Goal: Task Accomplishment & Management: Complete application form

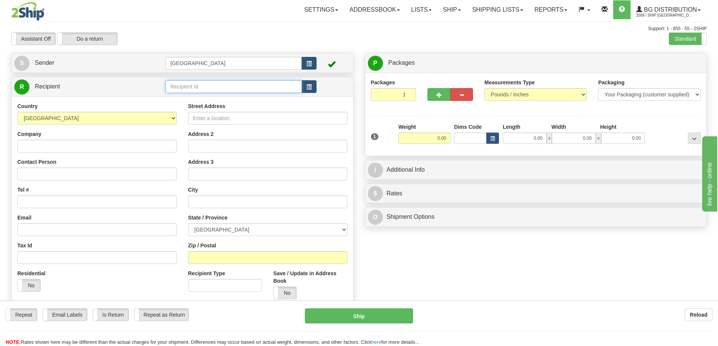
click at [195, 87] on input "text" at bounding box center [233, 86] width 136 height 13
click at [183, 98] on div "910698" at bounding box center [232, 98] width 129 height 8
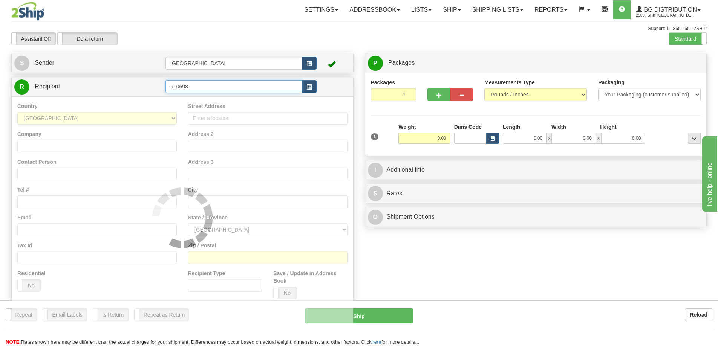
type input "910698"
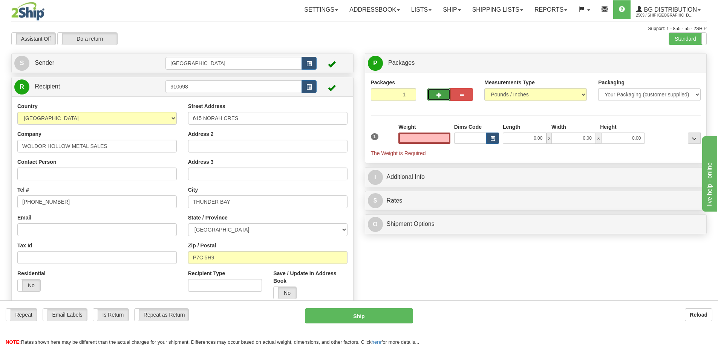
type input "0.00"
click at [440, 93] on span "button" at bounding box center [438, 95] width 5 height 5
type input "4"
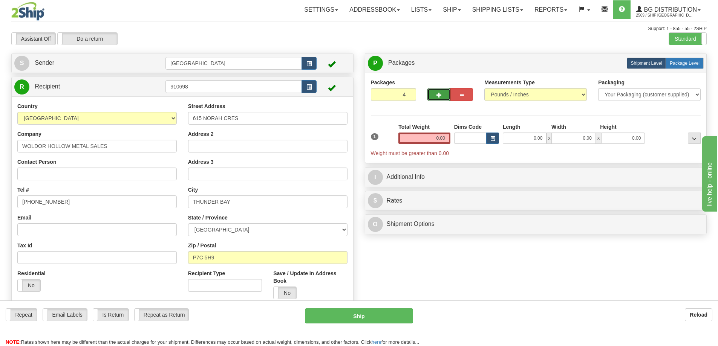
click at [677, 63] on span "Package Level" at bounding box center [685, 63] width 30 height 5
radio input "true"
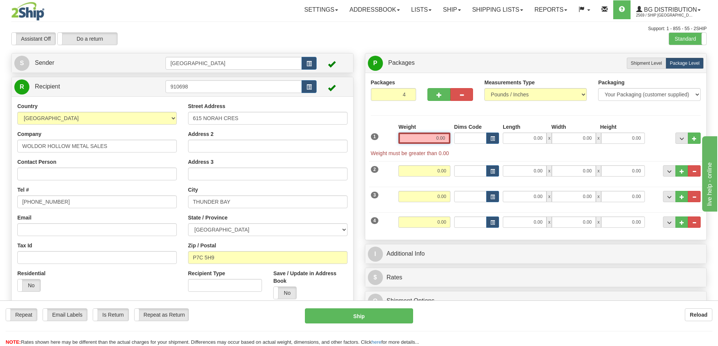
click at [447, 138] on input "0.00" at bounding box center [424, 138] width 52 height 11
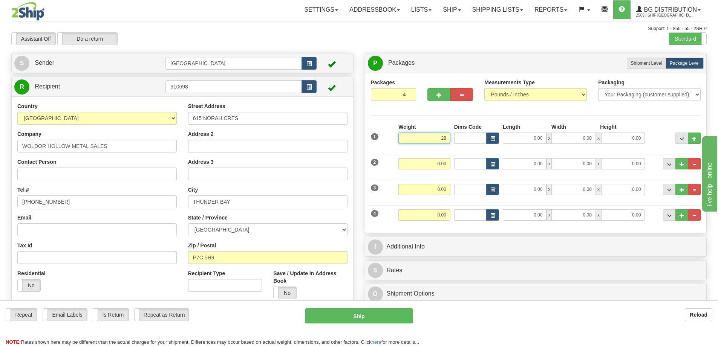
type input "28.00"
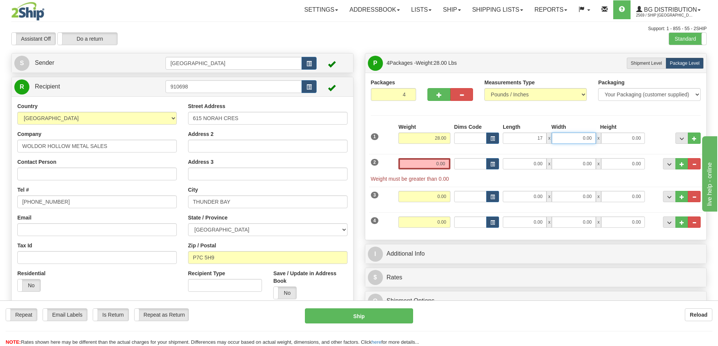
type input "17.00"
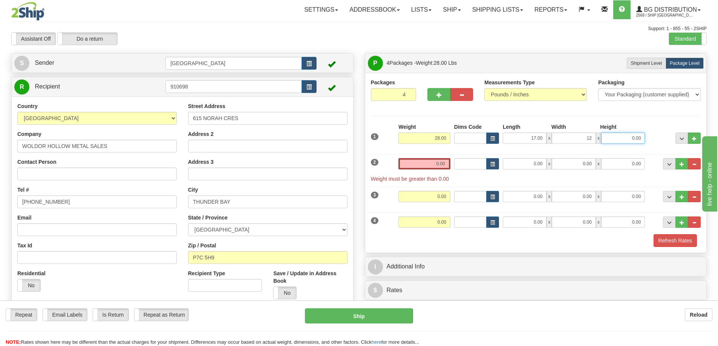
type input "12.00"
type input "8.00"
click at [445, 165] on input "0.00" at bounding box center [424, 163] width 52 height 11
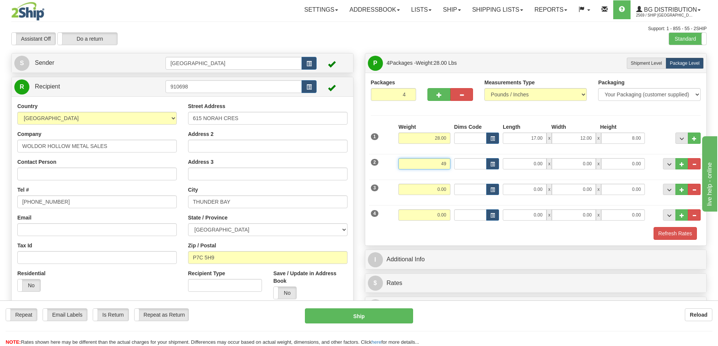
type input "49.00"
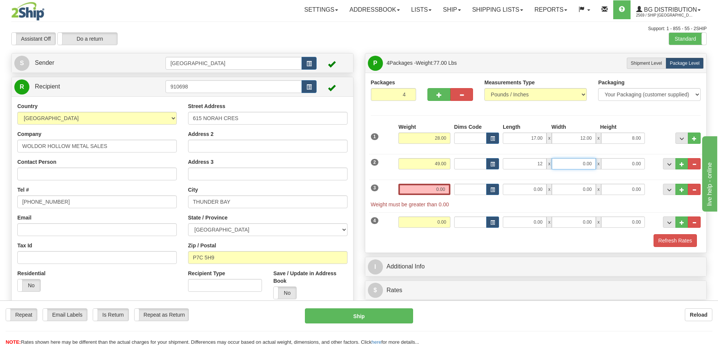
type input "12.00"
type input "10.00"
type input "8.00"
click at [444, 191] on input "0.00" at bounding box center [424, 189] width 52 height 11
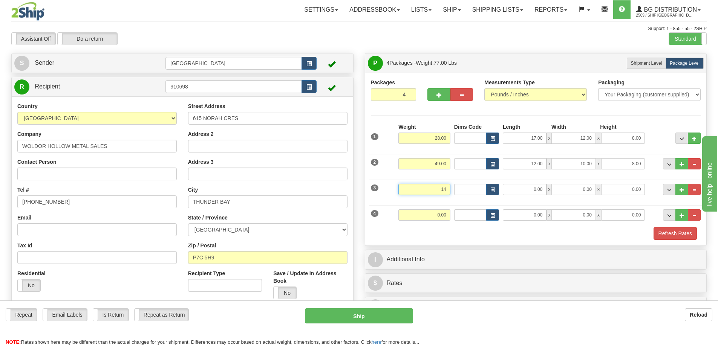
type input "14.00"
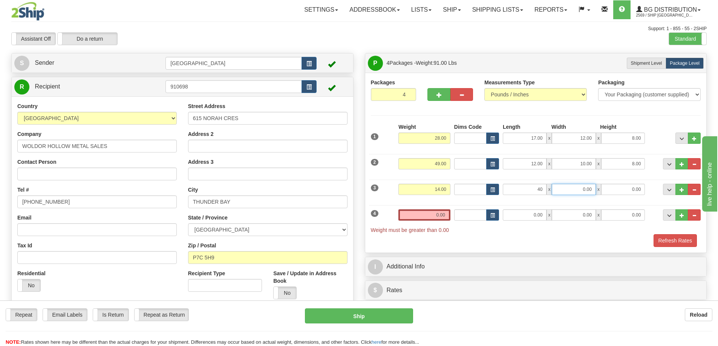
type input "40.00"
type input "11.00"
type input "6.00"
click at [446, 217] on input "0.00" at bounding box center [424, 215] width 52 height 11
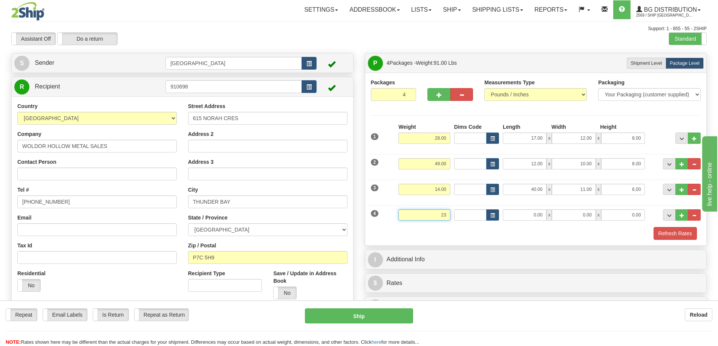
type input "23.00"
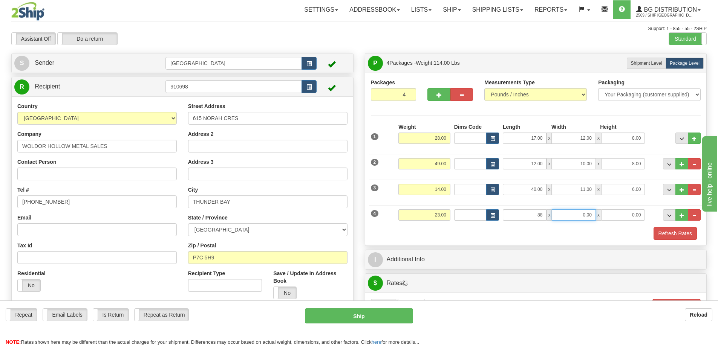
type input "88.00"
type input "4.00"
click at [668, 235] on button "Refresh Rates" at bounding box center [675, 233] width 43 height 13
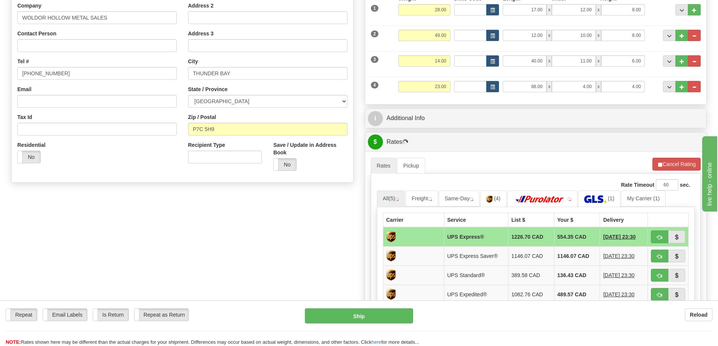
scroll to position [151, 0]
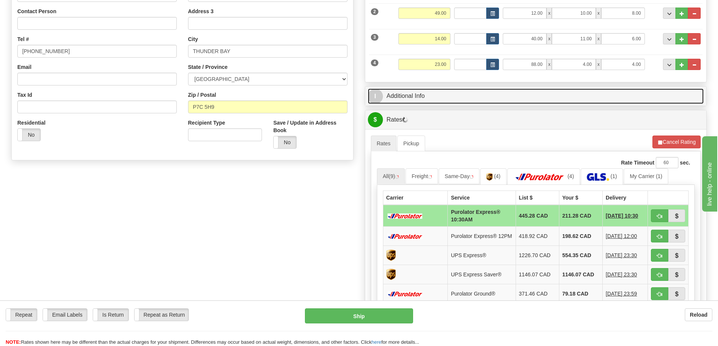
click at [470, 96] on link "I Additional Info" at bounding box center [536, 96] width 336 height 15
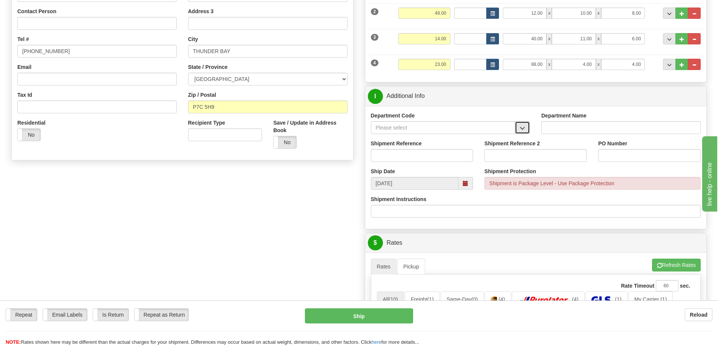
click at [522, 127] on span "button" at bounding box center [522, 128] width 5 height 5
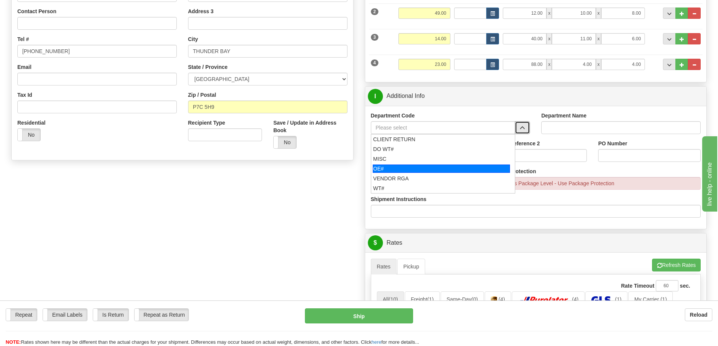
click at [417, 166] on div "OE#" at bounding box center [441, 169] width 137 height 8
type input "OE#"
type input "ORDERS"
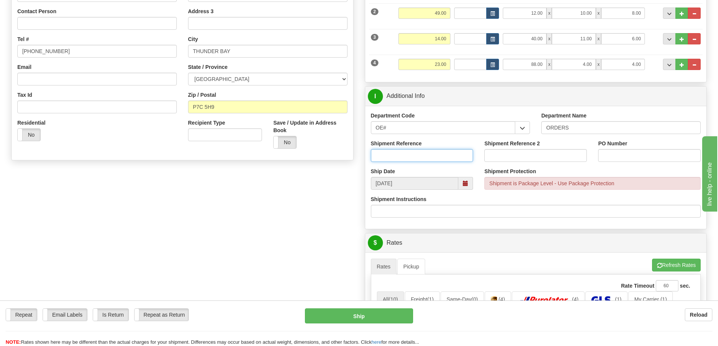
click at [424, 154] on input "Shipment Reference" at bounding box center [422, 155] width 103 height 13
type input "90040909-00"
click at [633, 153] on input "PO Number" at bounding box center [649, 155] width 103 height 13
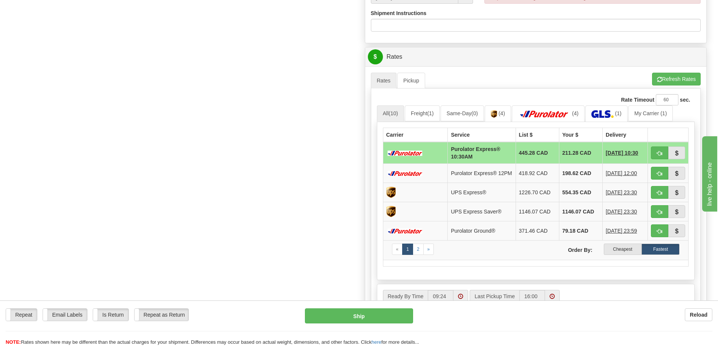
scroll to position [339, 0]
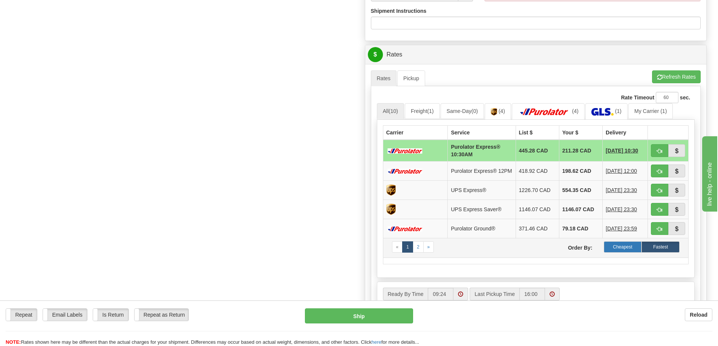
type input "39502"
click at [615, 250] on label "Cheapest" at bounding box center [623, 247] width 38 height 11
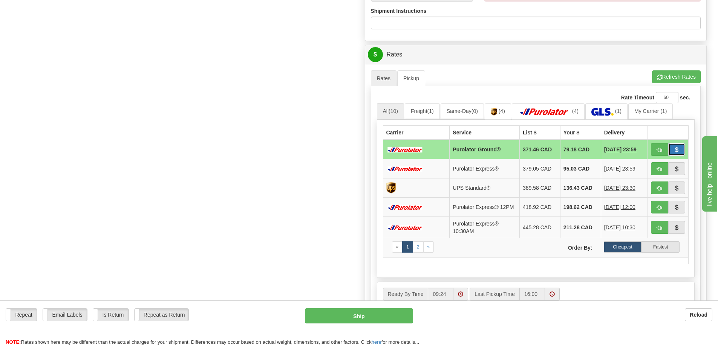
click at [678, 148] on span "button" at bounding box center [676, 150] width 5 height 5
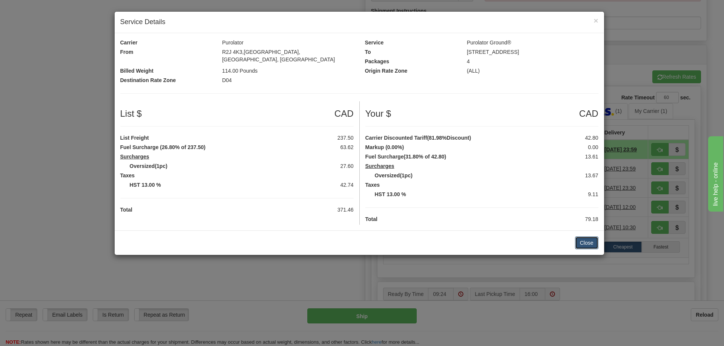
click at [586, 237] on button "Close" at bounding box center [586, 243] width 23 height 13
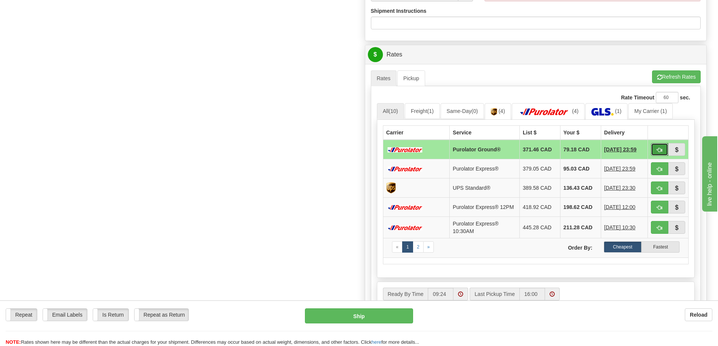
click at [657, 149] on span "button" at bounding box center [659, 150] width 5 height 5
type input "260"
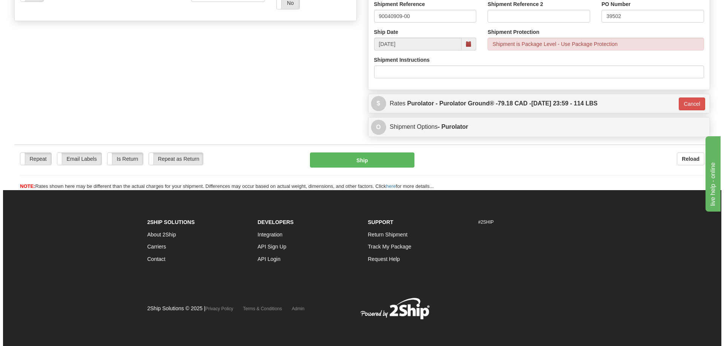
scroll to position [291, 0]
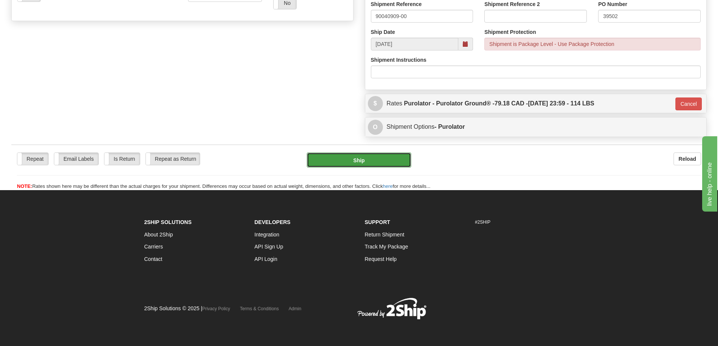
click at [353, 159] on button "Ship" at bounding box center [359, 160] width 104 height 15
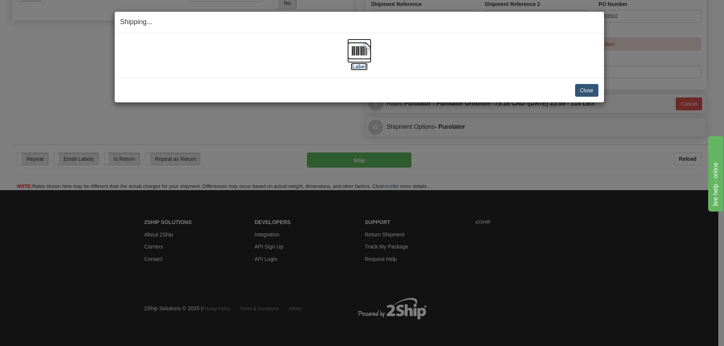
click at [361, 65] on label "[Label]" at bounding box center [359, 67] width 17 height 8
click at [589, 90] on button "Close" at bounding box center [586, 90] width 23 height 13
